Goal: Task Accomplishment & Management: Use online tool/utility

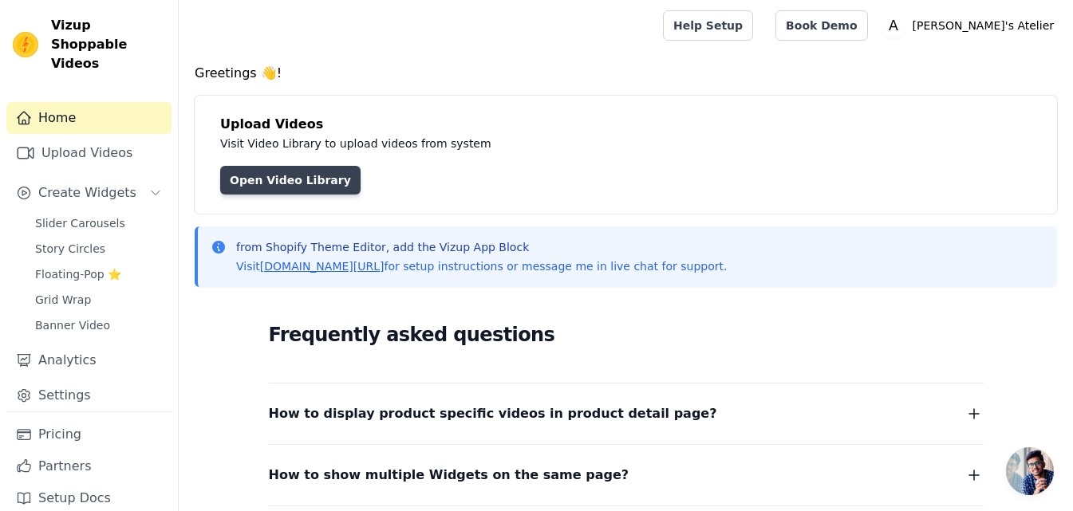
click at [278, 178] on link "Open Video Library" at bounding box center [290, 180] width 140 height 29
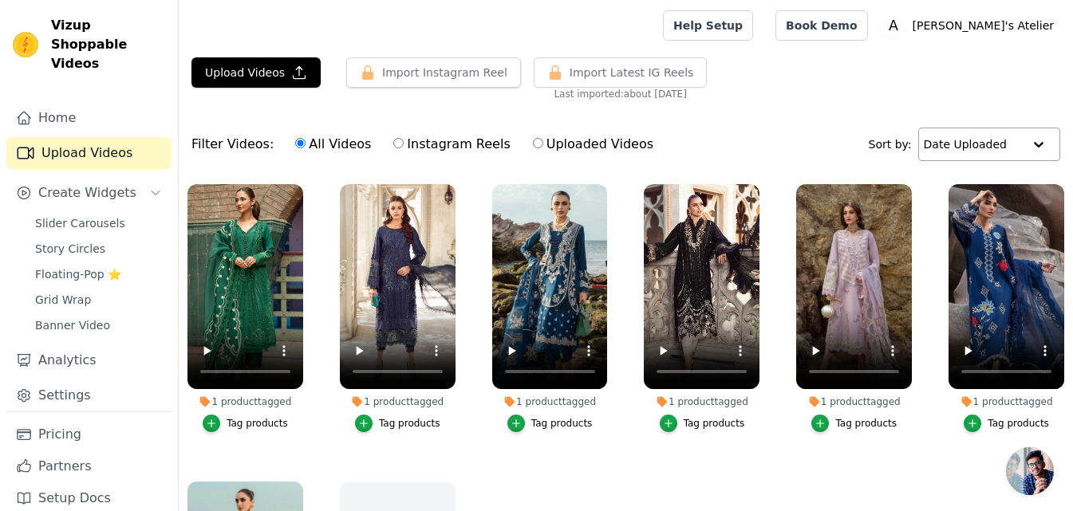
click at [1001, 151] on input "text" at bounding box center [973, 144] width 99 height 32
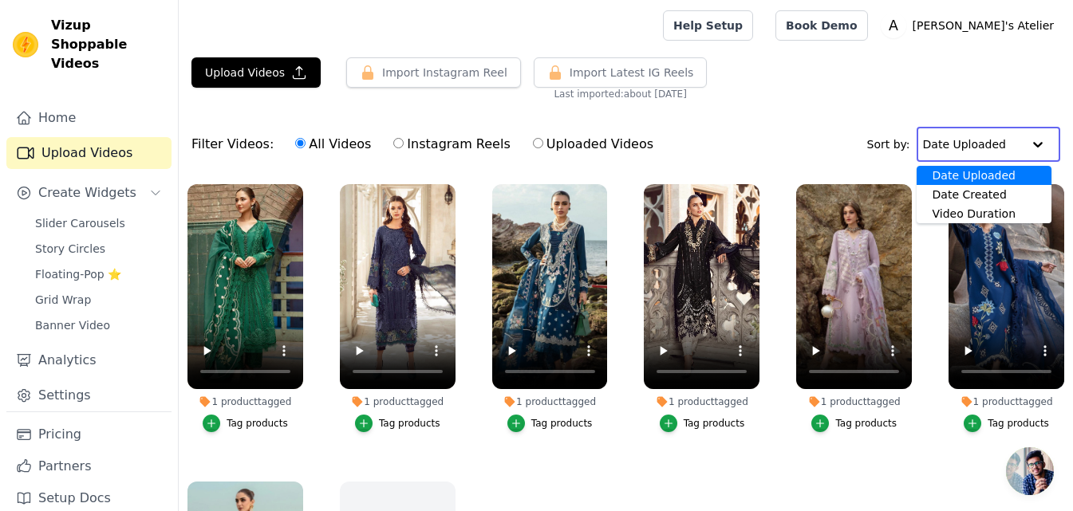
click at [1001, 151] on input "text" at bounding box center [972, 144] width 99 height 32
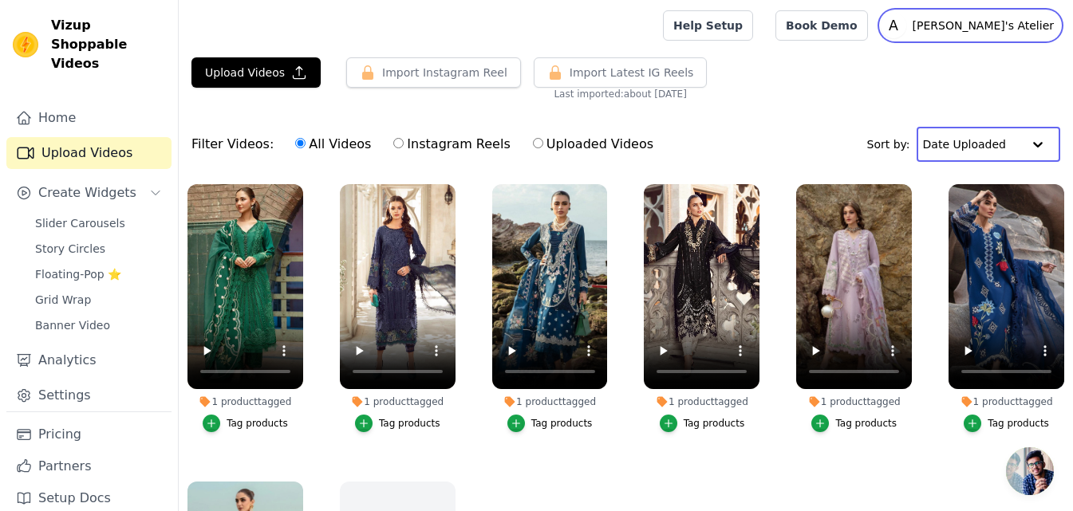
click at [1025, 21] on p "[PERSON_NAME]'s Atelier" at bounding box center [983, 25] width 154 height 29
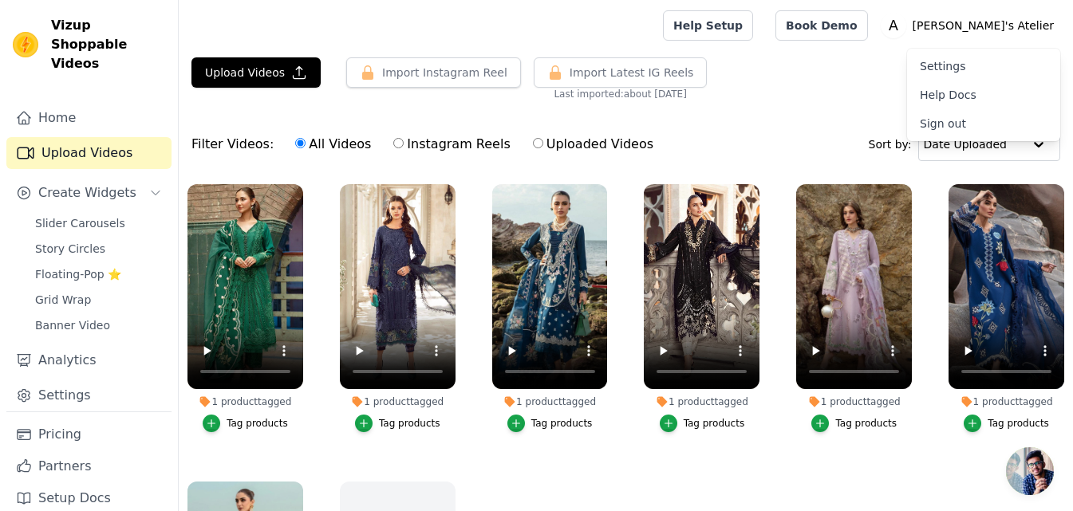
click at [947, 64] on link "Settings" at bounding box center [983, 66] width 153 height 29
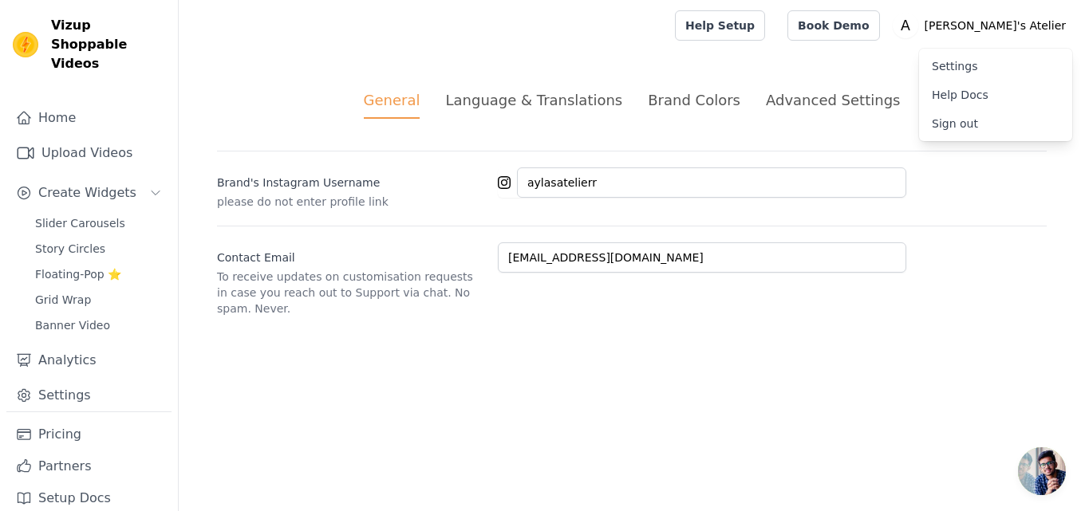
click at [493, 355] on html "Vizup Shoppable Videos Home Upload Videos Create Widgets Slider Carousels Story…" at bounding box center [542, 177] width 1085 height 355
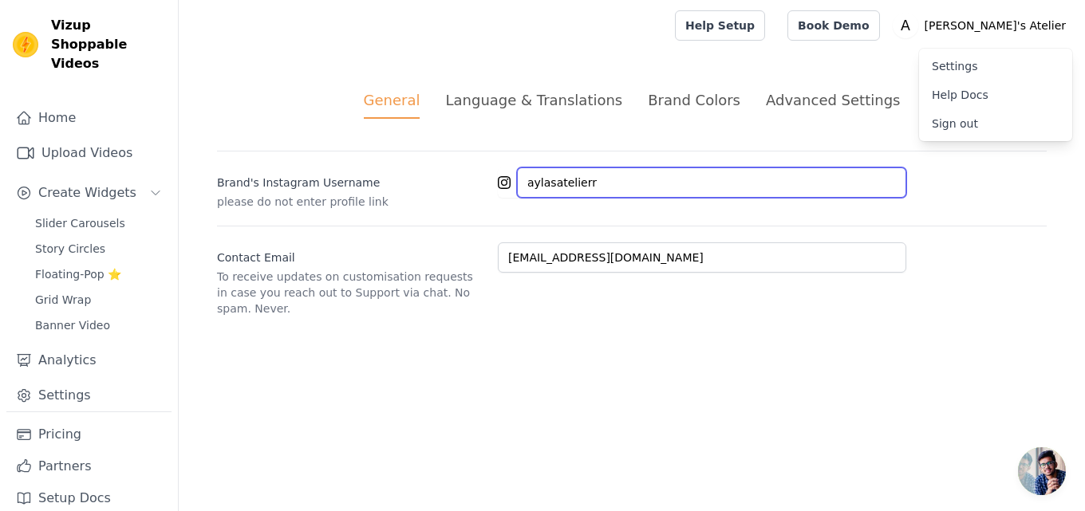
click at [642, 176] on input "aylasatelierr" at bounding box center [711, 183] width 389 height 30
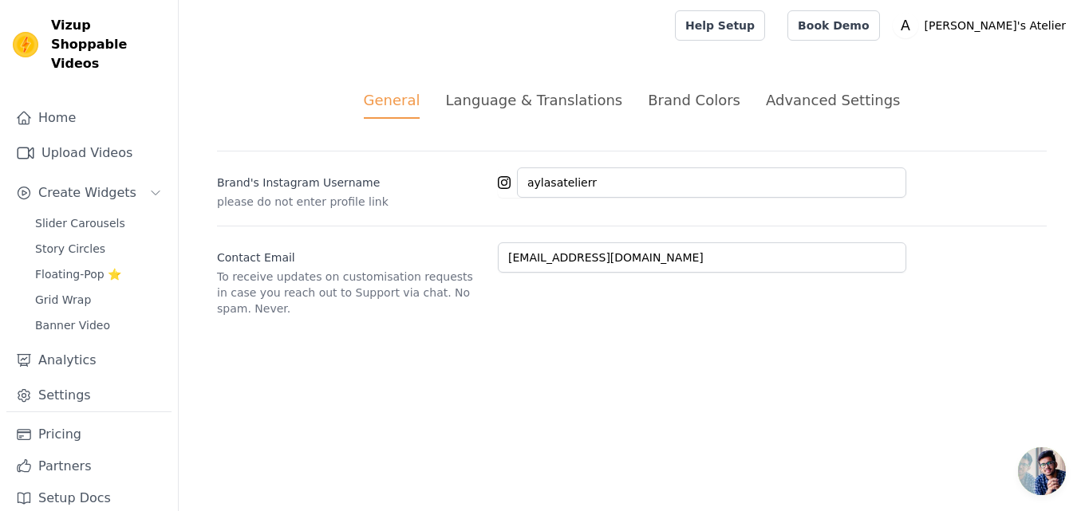
click at [593, 105] on div "Language & Translations" at bounding box center [533, 100] width 177 height 22
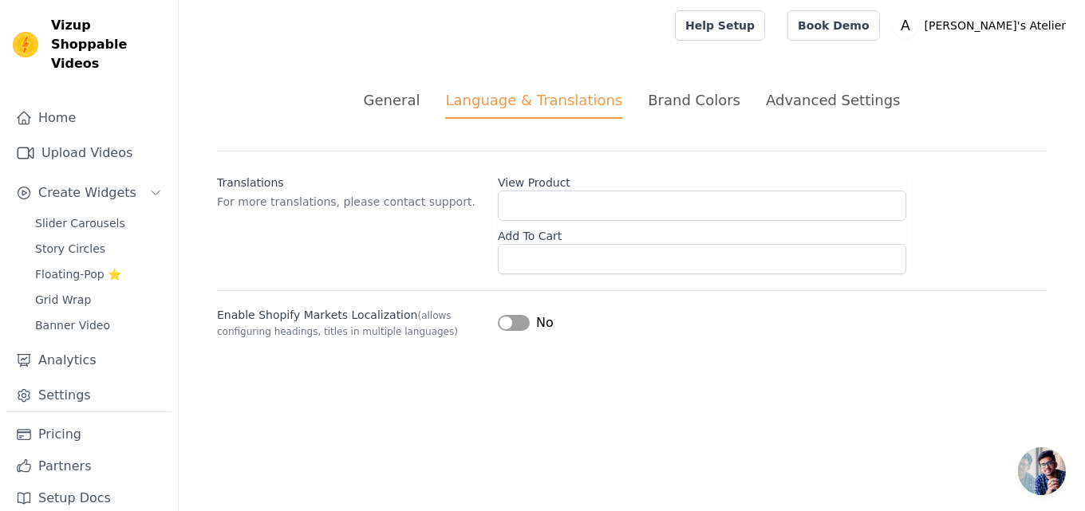
click at [688, 98] on div "Brand Colors" at bounding box center [694, 100] width 93 height 22
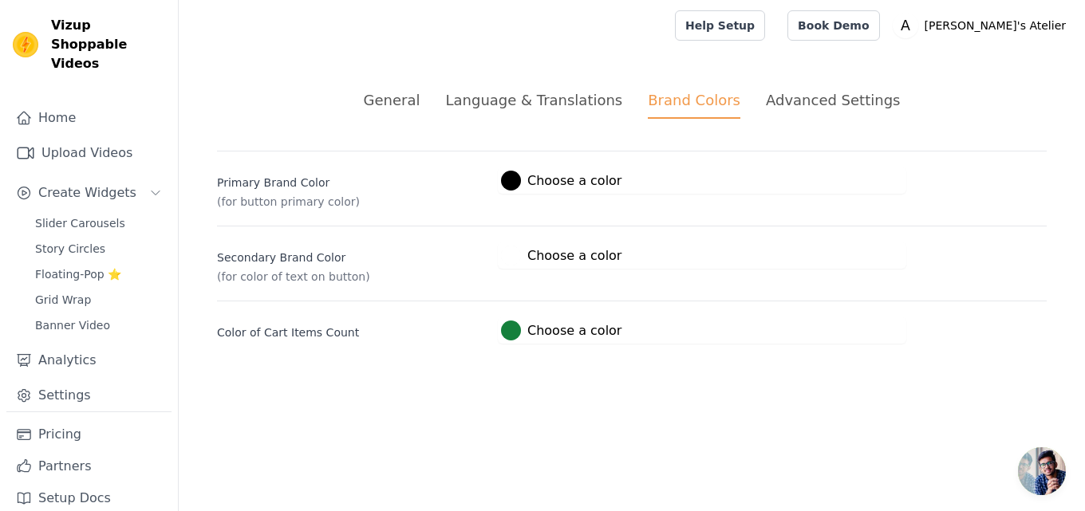
click at [785, 97] on div "Advanced Settings" at bounding box center [833, 100] width 134 height 22
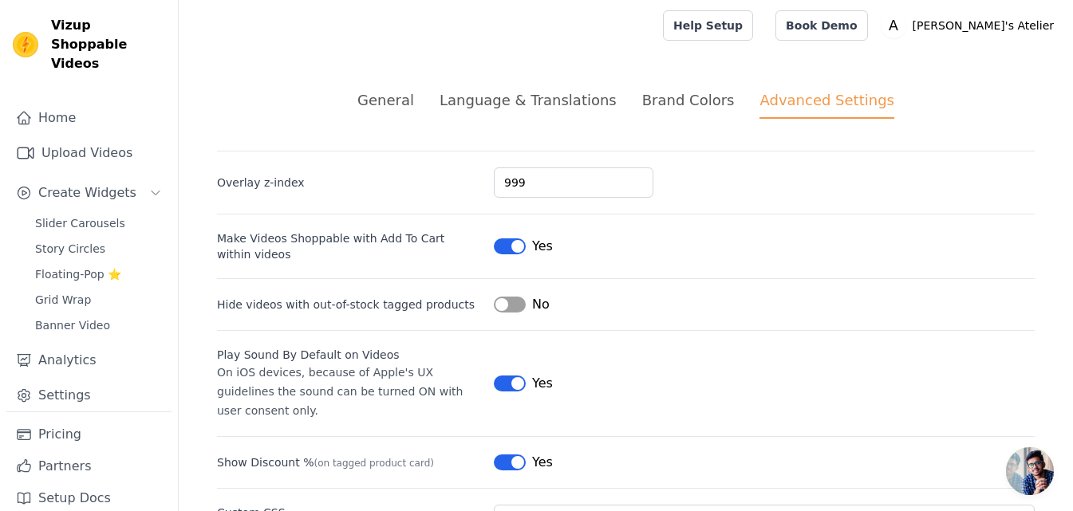
click at [690, 104] on div "Brand Colors" at bounding box center [688, 100] width 93 height 22
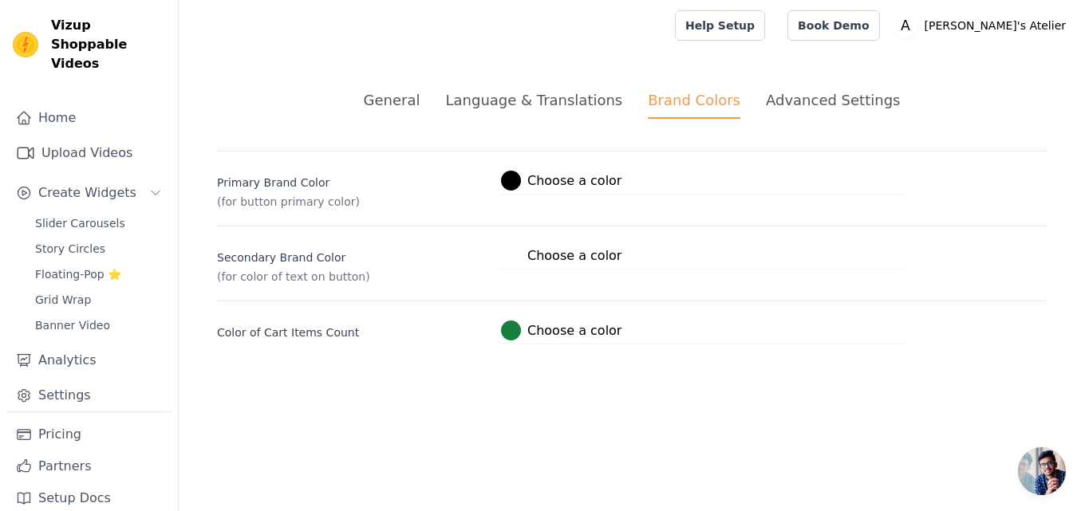
click at [606, 109] on div "Language & Translations" at bounding box center [533, 100] width 177 height 22
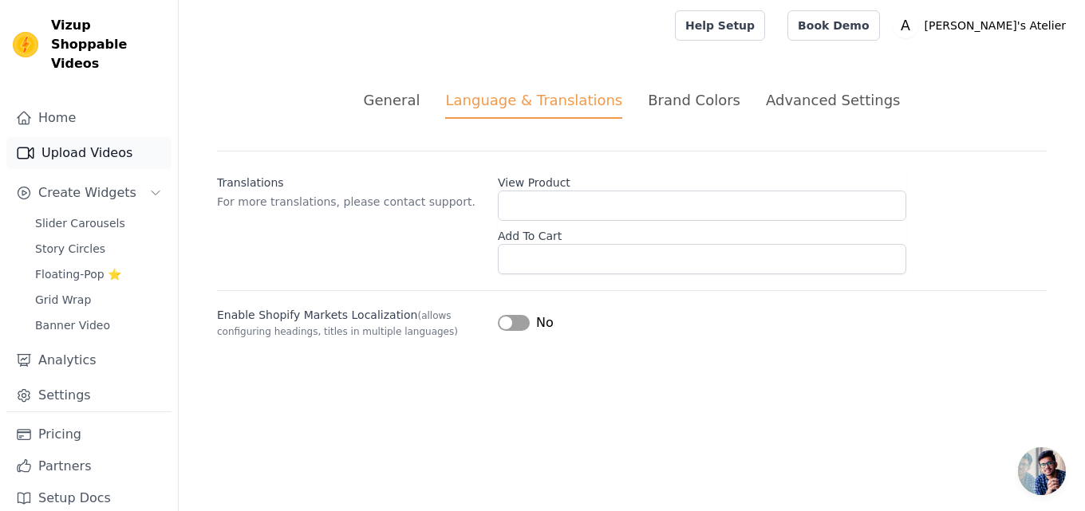
click at [88, 137] on link "Upload Videos" at bounding box center [88, 153] width 165 height 32
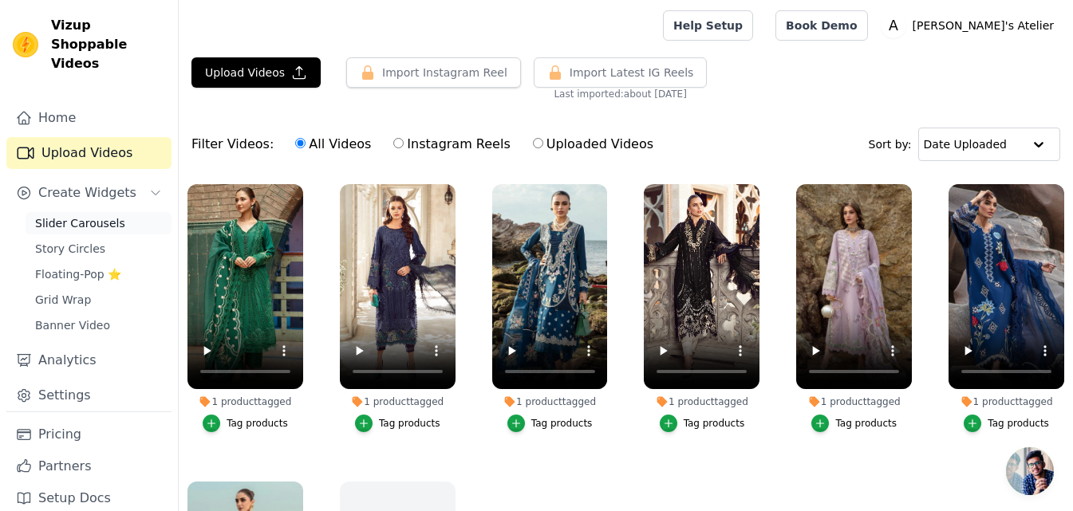
click at [97, 215] on span "Slider Carousels" at bounding box center [80, 223] width 90 height 16
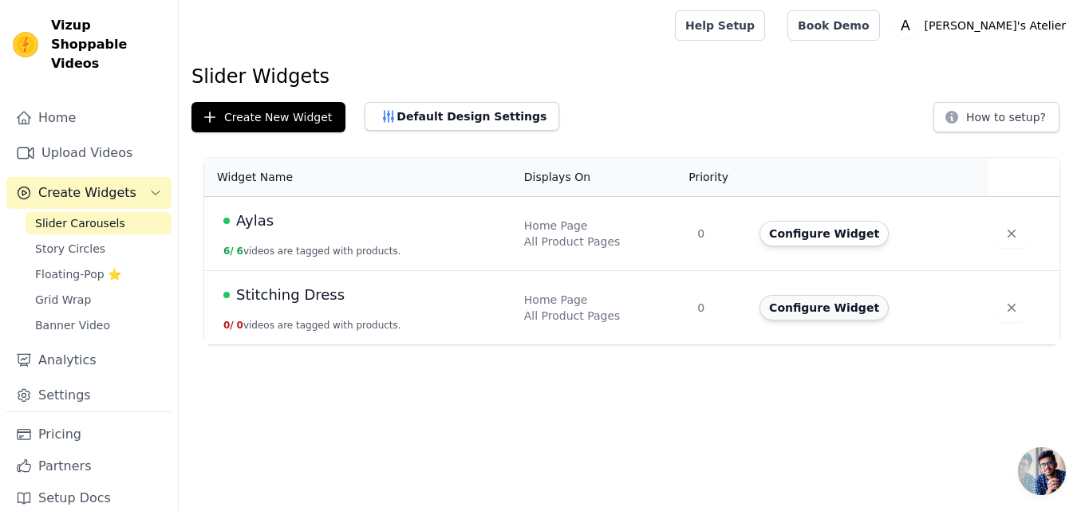
click at [818, 303] on button "Configure Widget" at bounding box center [824, 308] width 129 height 26
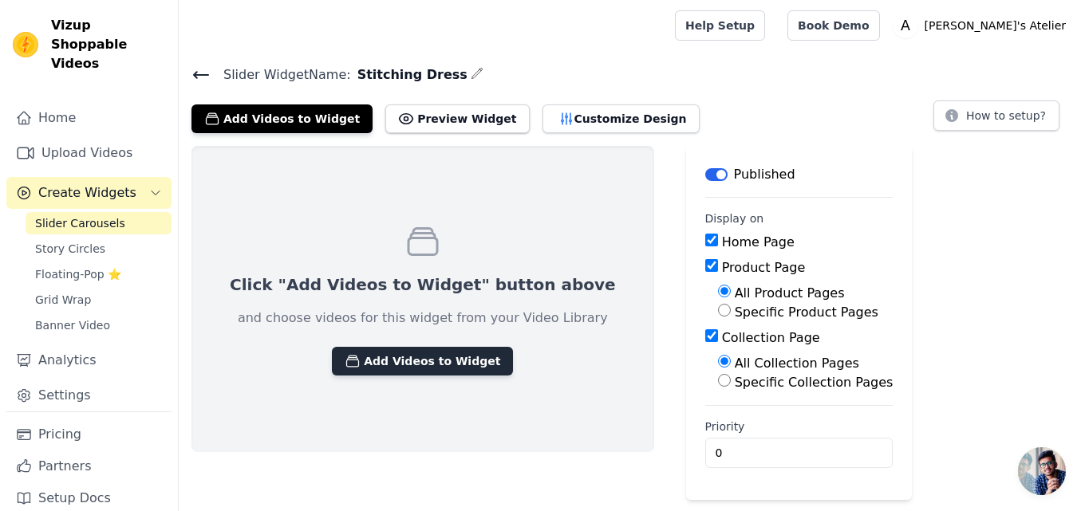
click at [448, 353] on button "Add Videos to Widget" at bounding box center [422, 361] width 181 height 29
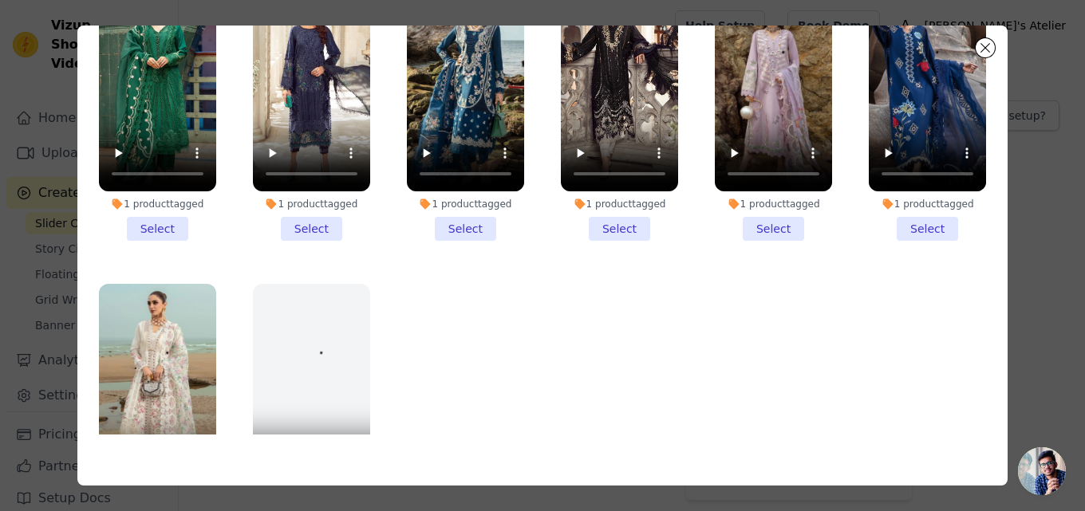
scroll to position [57, 0]
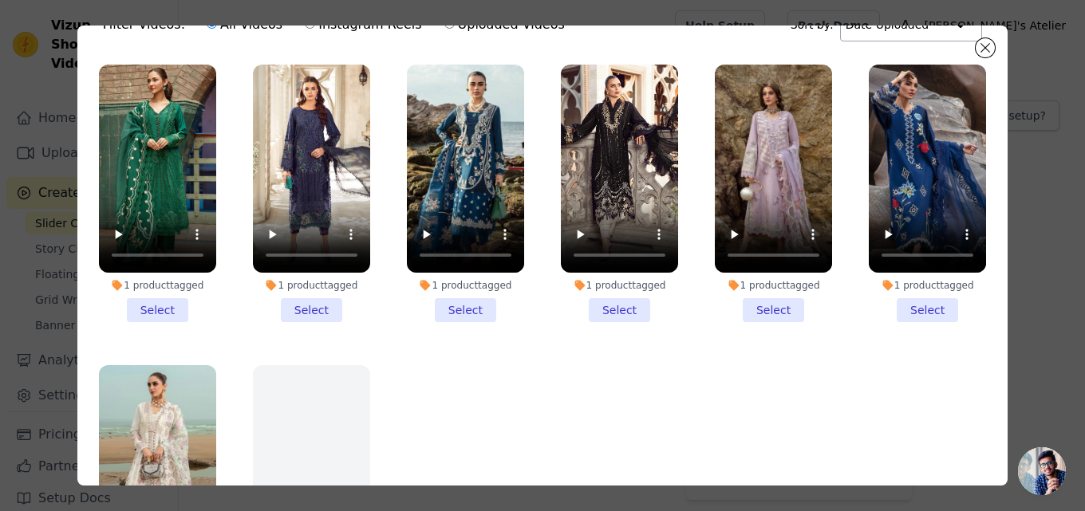
click at [910, 33] on input "text" at bounding box center [895, 25] width 99 height 32
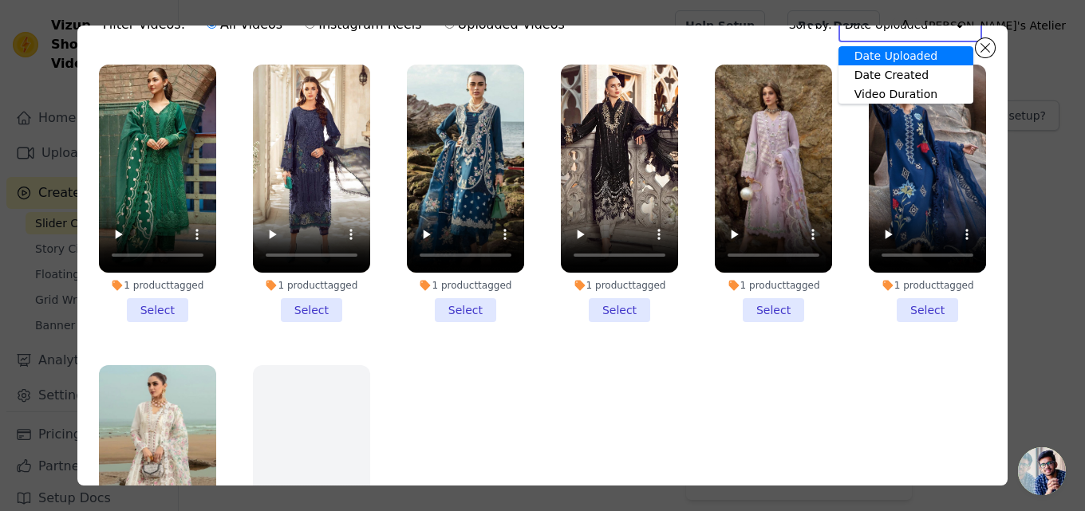
scroll to position [41, 0]
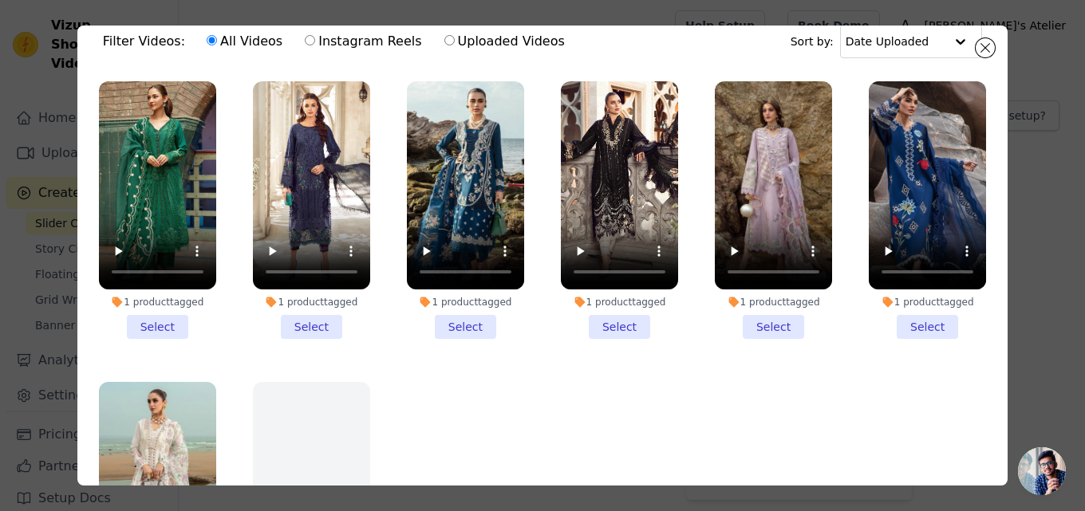
click at [891, 365] on ul "1 product tagged Select 1 product tagged Select 1 product tagged Select 1 produ…" at bounding box center [542, 303] width 905 height 460
click at [985, 49] on button "Close modal" at bounding box center [985, 47] width 19 height 19
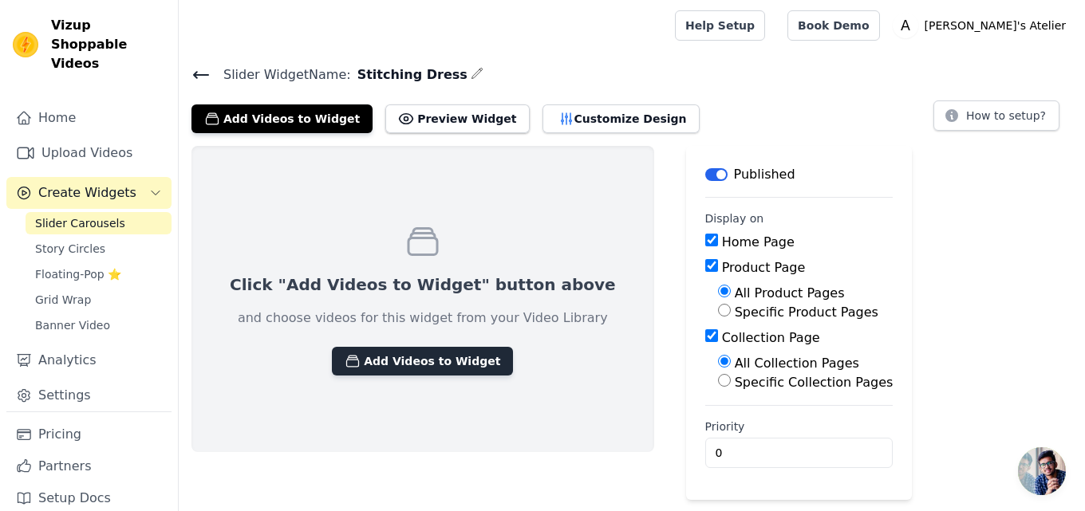
click at [408, 364] on button "Add Videos to Widget" at bounding box center [422, 361] width 181 height 29
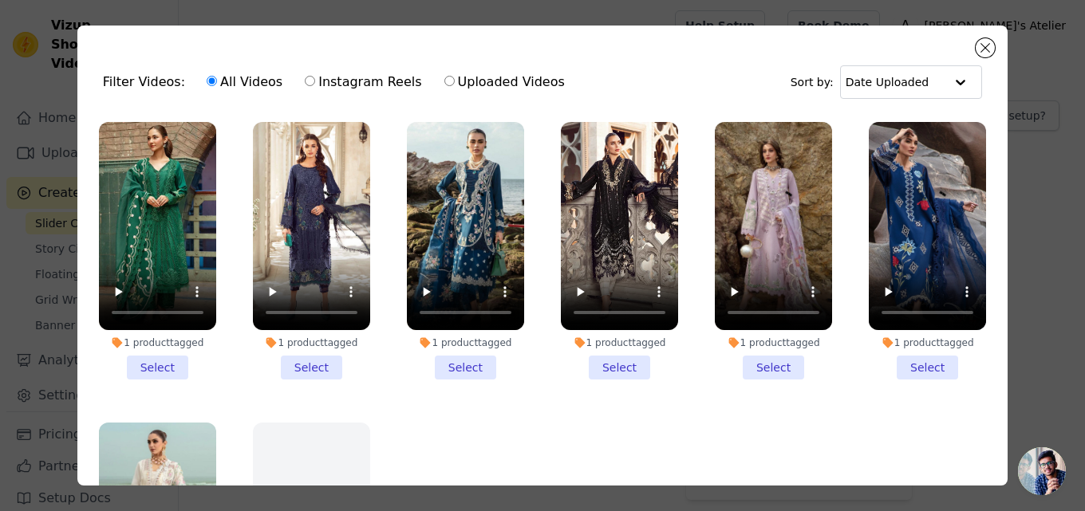
click at [328, 81] on label "Instagram Reels" at bounding box center [363, 82] width 118 height 21
click at [315, 81] on input "Instagram Reels" at bounding box center [310, 81] width 10 height 10
radio input "true"
click at [495, 86] on label "Uploaded Videos" at bounding box center [505, 82] width 122 height 21
click at [455, 86] on input "Uploaded Videos" at bounding box center [449, 81] width 10 height 10
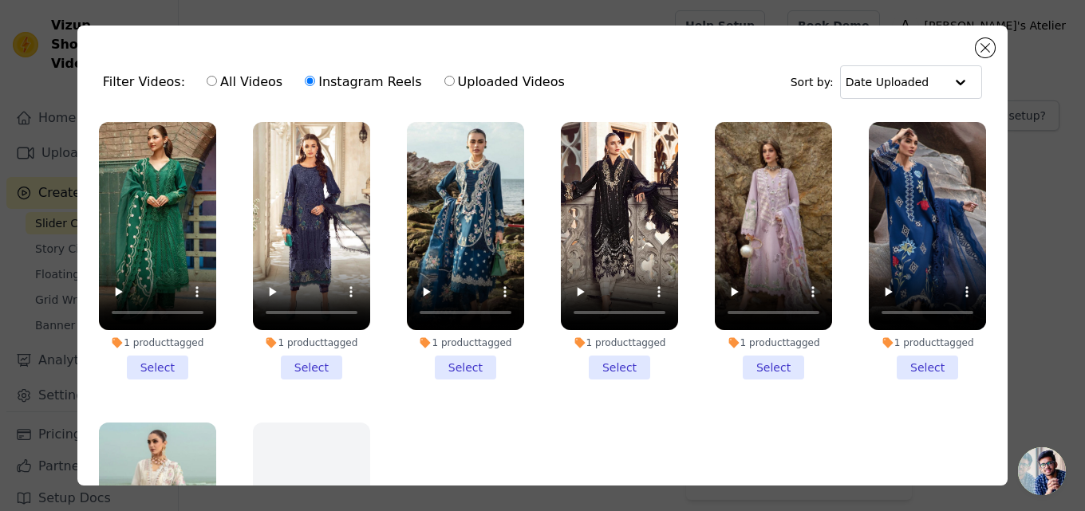
radio input "true"
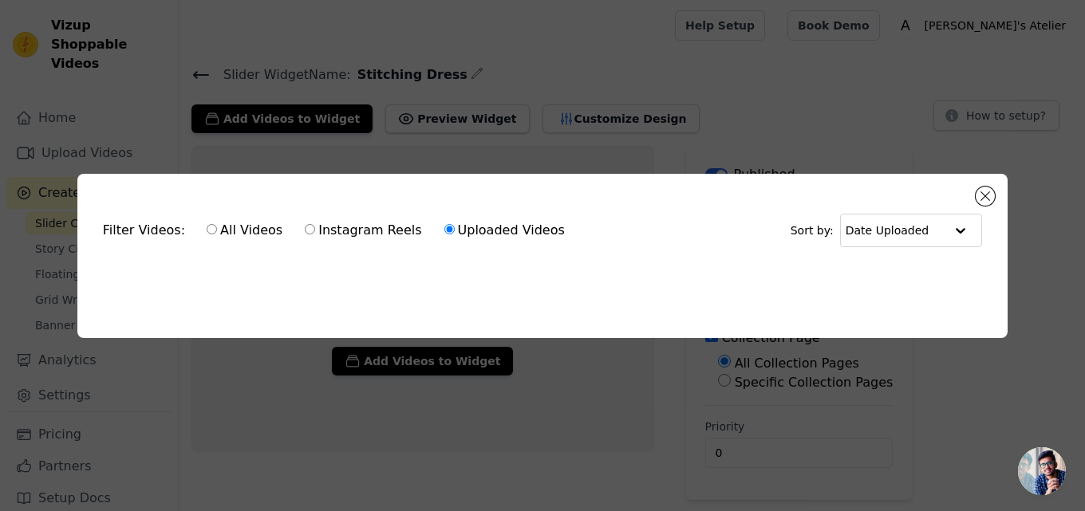
click at [348, 223] on label "Instagram Reels" at bounding box center [363, 230] width 118 height 21
click at [315, 224] on input "Instagram Reels" at bounding box center [310, 229] width 10 height 10
radio input "true"
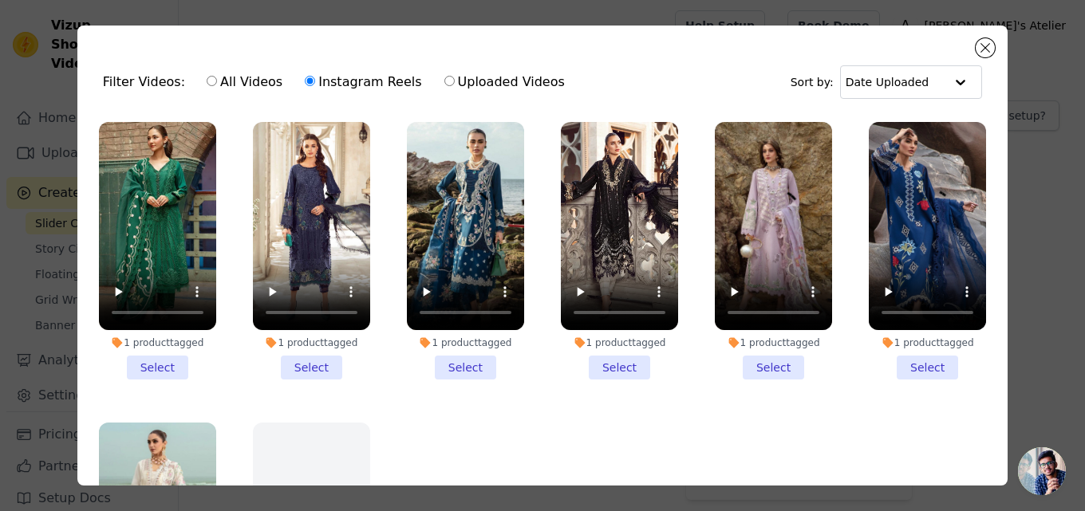
click at [223, 75] on label "All Videos" at bounding box center [244, 82] width 77 height 21
click at [217, 76] on input "All Videos" at bounding box center [212, 81] width 10 height 10
radio input "true"
click at [985, 52] on button "Close modal" at bounding box center [985, 47] width 19 height 19
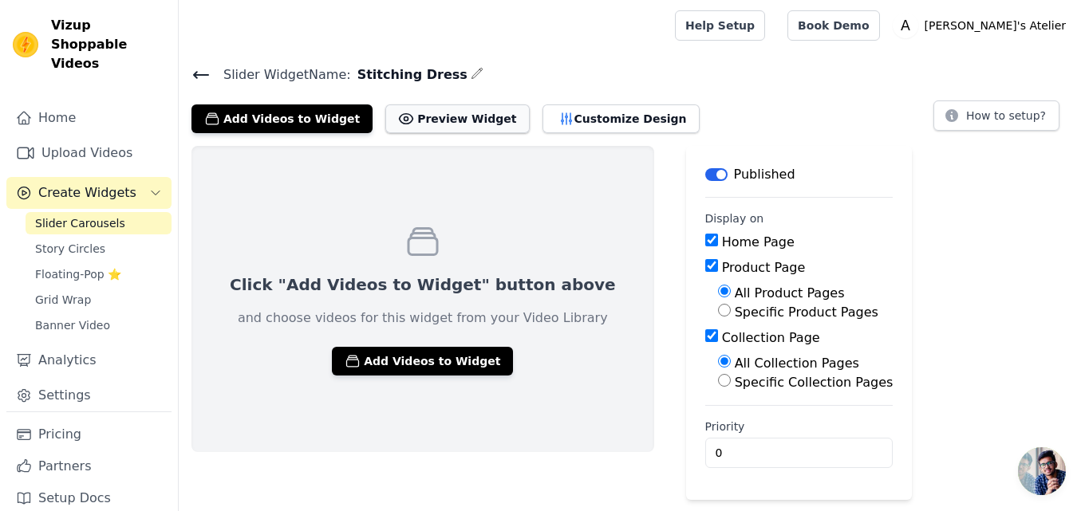
click at [417, 120] on button "Preview Widget" at bounding box center [457, 119] width 144 height 29
